Goal: Task Accomplishment & Management: Manage account settings

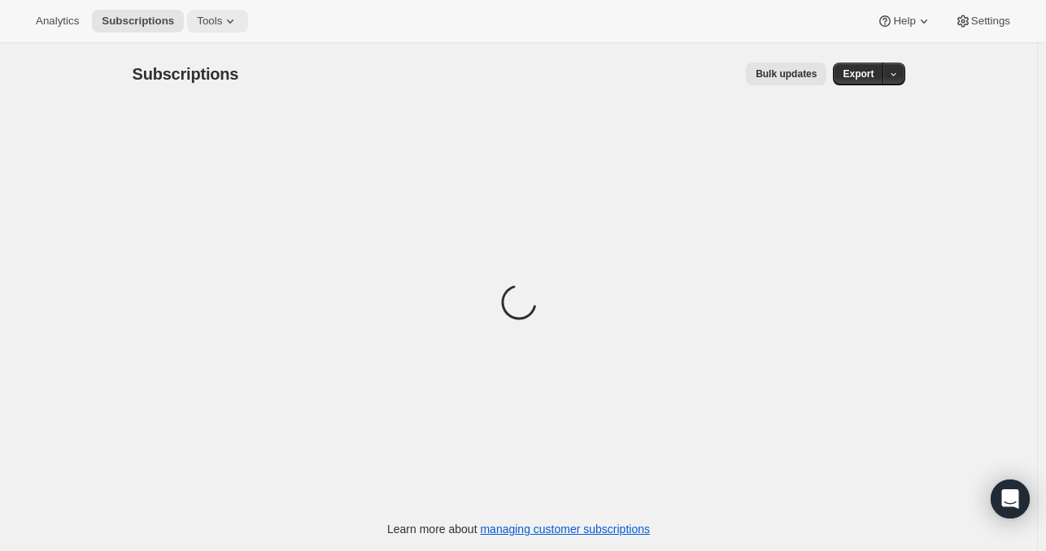
click at [222, 28] on icon at bounding box center [230, 21] width 16 height 16
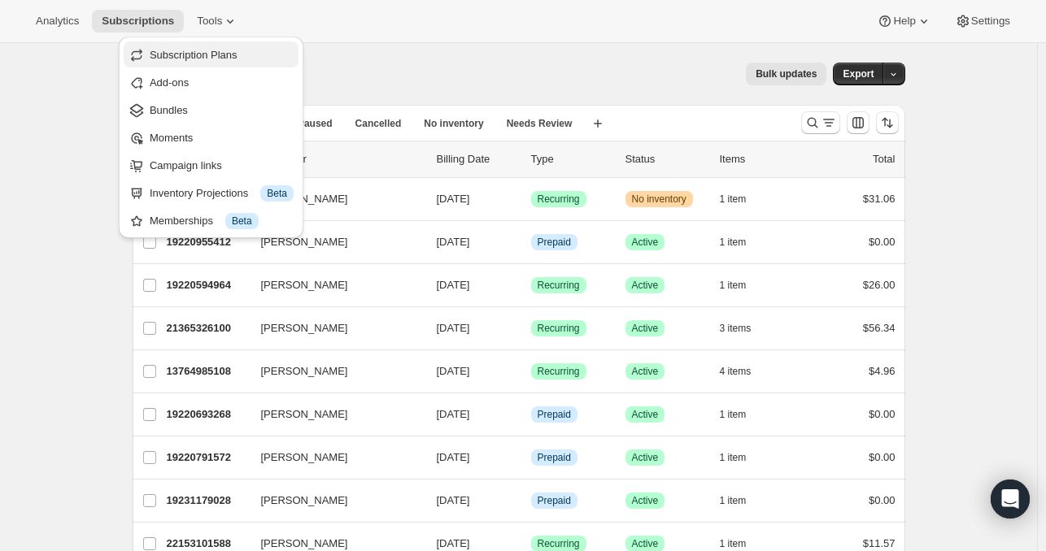
click at [224, 60] on span "Subscription Plans" at bounding box center [194, 55] width 88 height 12
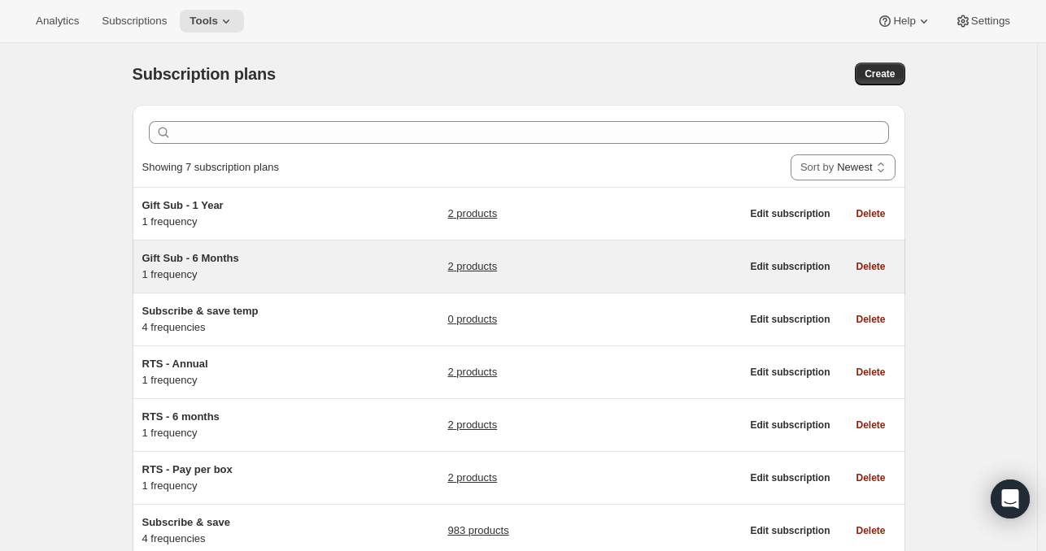
scroll to position [114, 0]
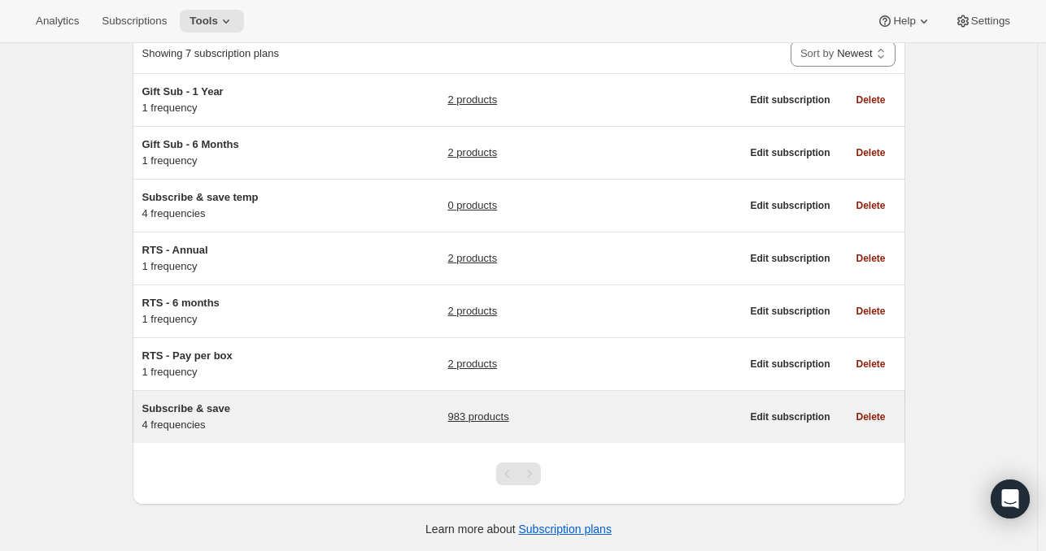
click at [506, 423] on div "983 products" at bounding box center [593, 417] width 293 height 33
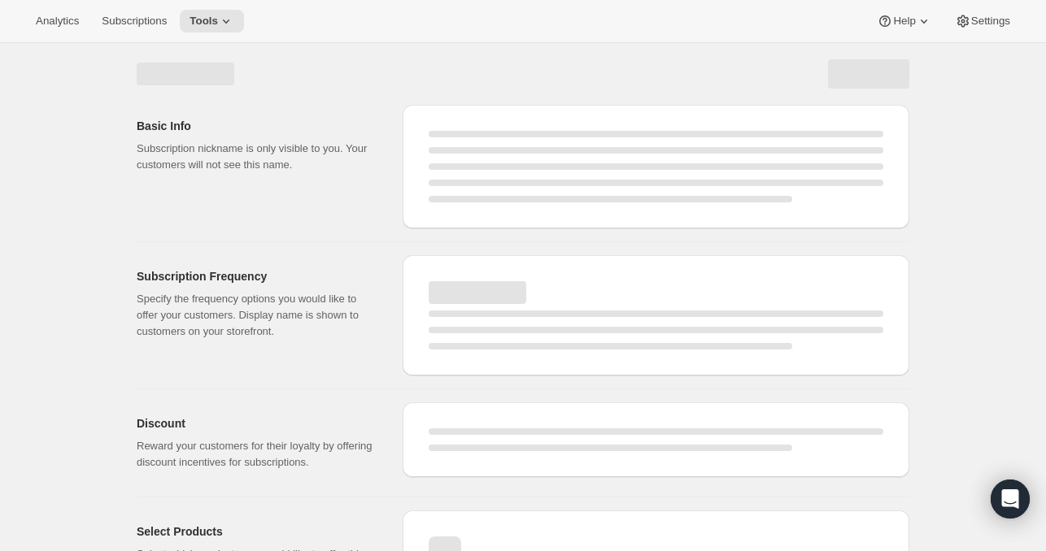
select select "WEEK"
select select "MONTH"
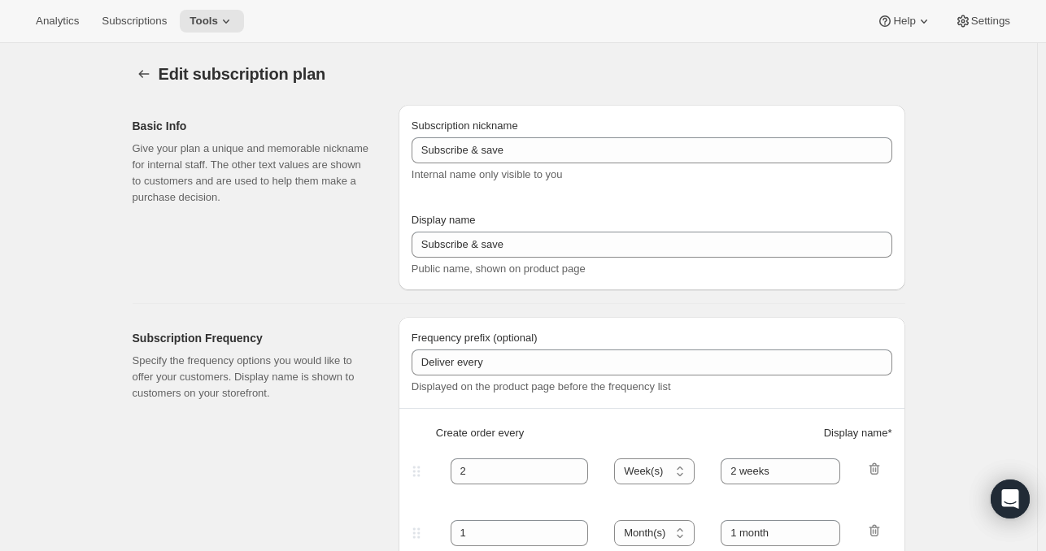
type input "Autoship and save"
type input "Deliver every:"
type input "1"
type input "1 week"
type input "2"
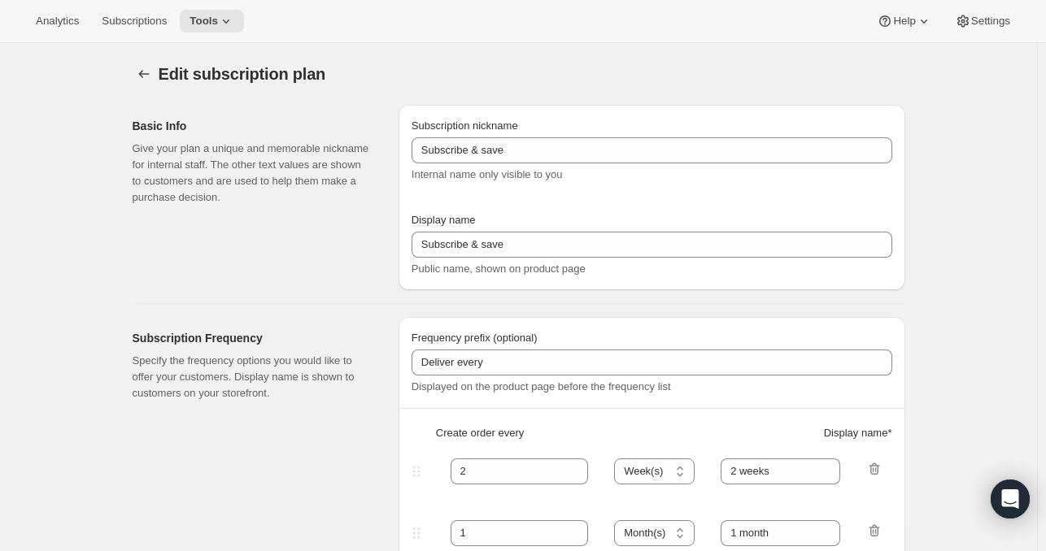
select select "WEEK"
type input "2 weeks"
type input "Put your fuel on autoship and save 20% on your first order and 5% on all future…"
select select "MONTH"
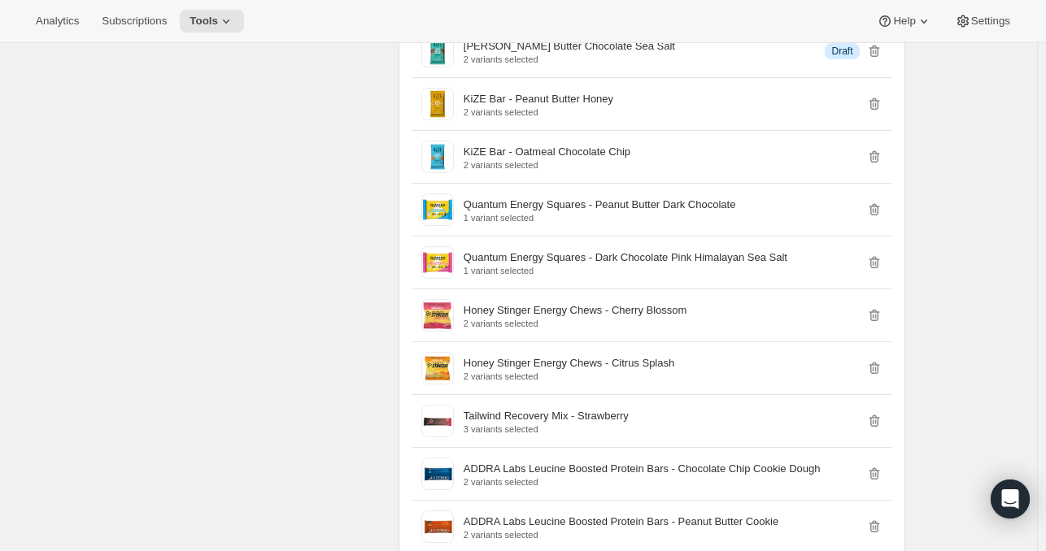
scroll to position [20458, 0]
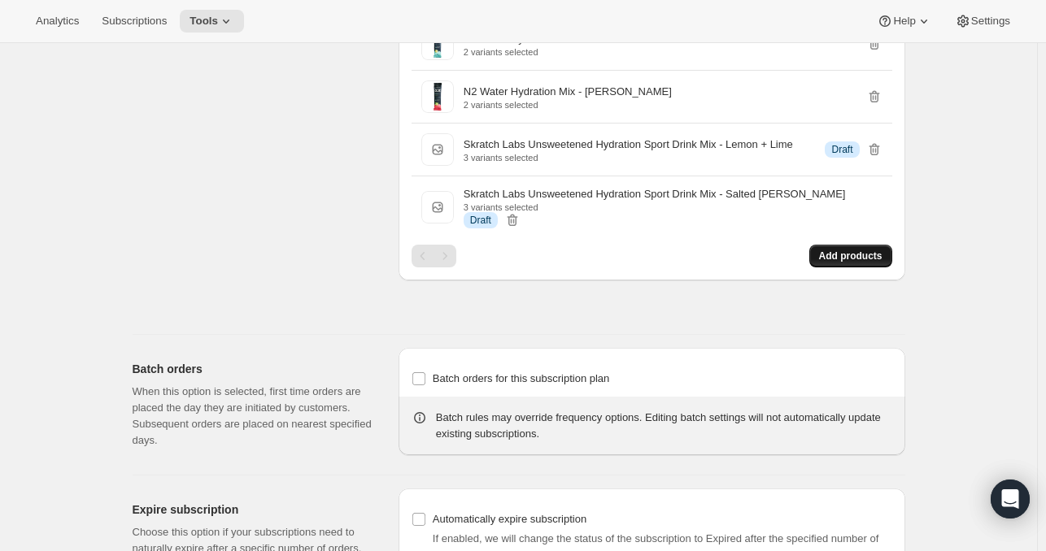
click at [864, 250] on span "Add products" at bounding box center [850, 256] width 63 height 13
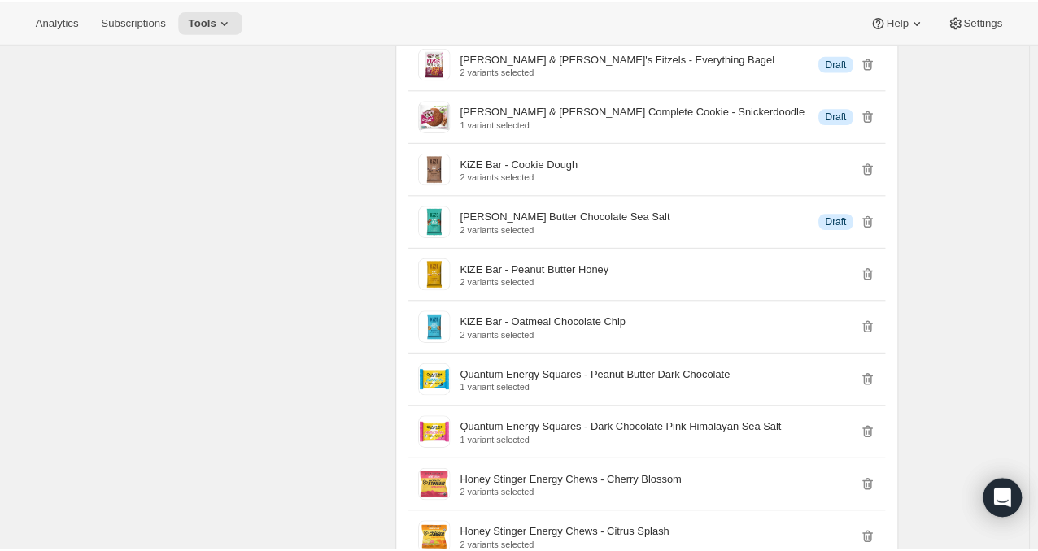
scroll to position [17083, 0]
